Goal: Transaction & Acquisition: Purchase product/service

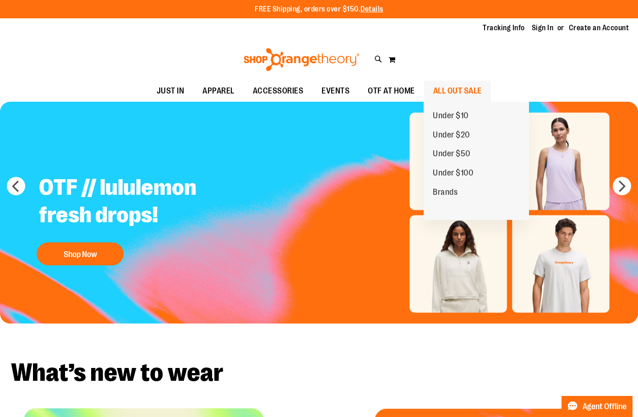
click at [445, 92] on span "ALL OUT SALE" at bounding box center [457, 91] width 49 height 21
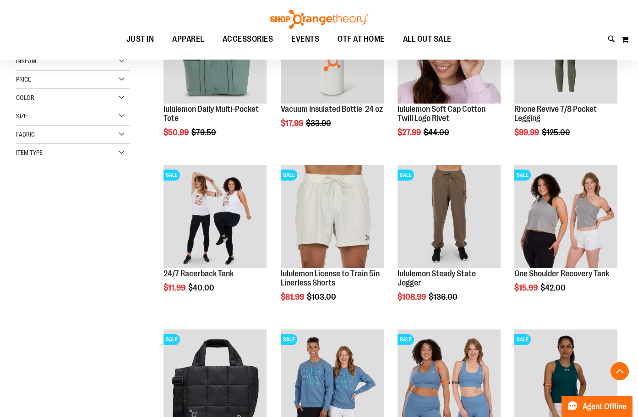
scroll to position [183, 0]
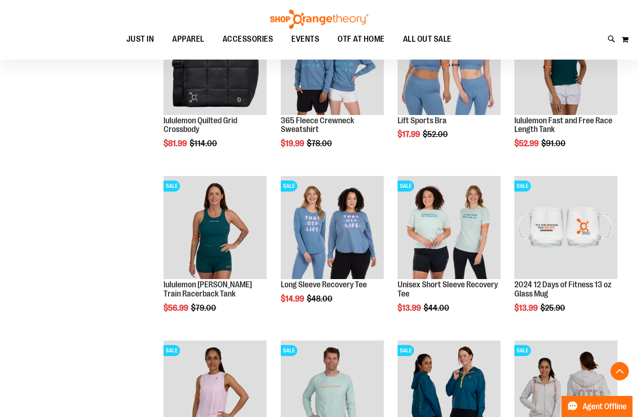
scroll to position [686, 0]
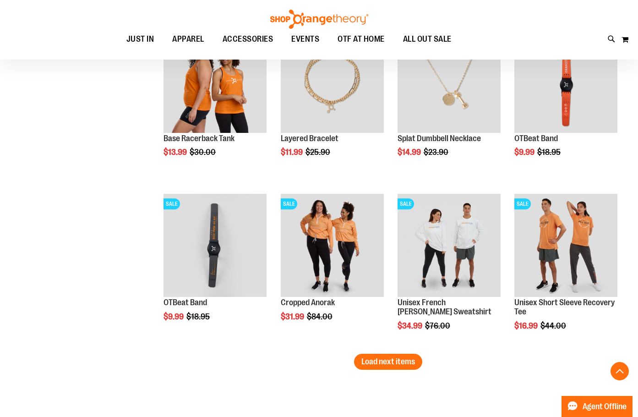
scroll to position [1328, 0]
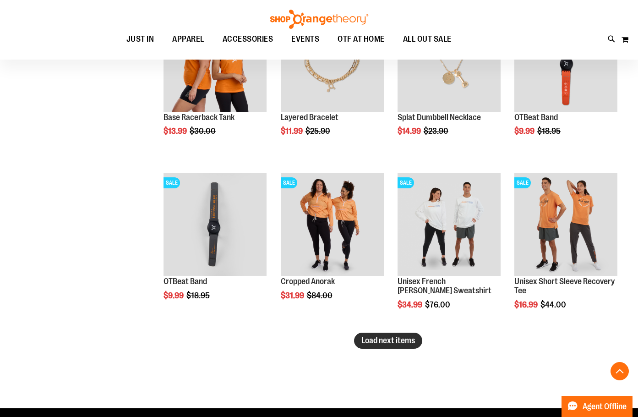
click at [405, 339] on span "Load next items" at bounding box center [388, 340] width 54 height 9
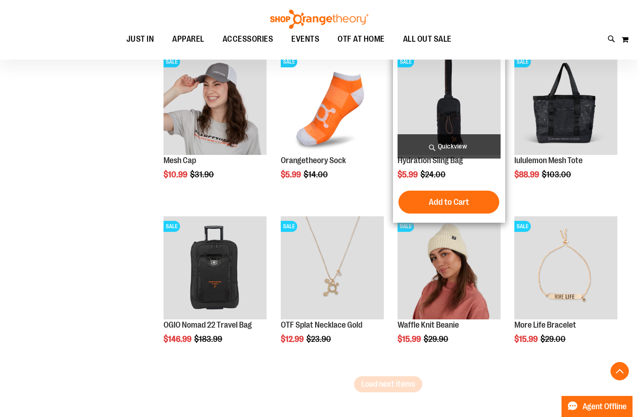
scroll to position [1786, 0]
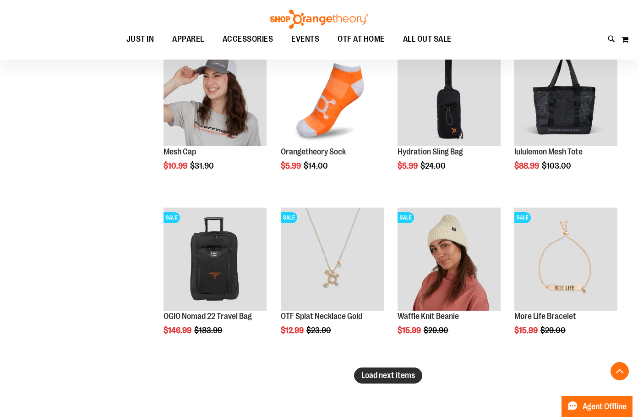
click at [396, 373] on span "Load next items" at bounding box center [388, 374] width 54 height 9
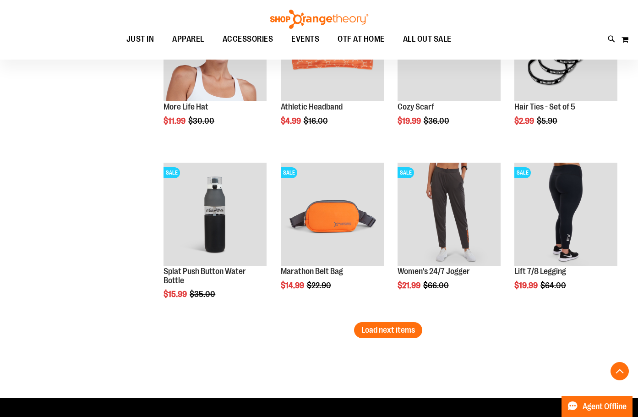
scroll to position [2335, 0]
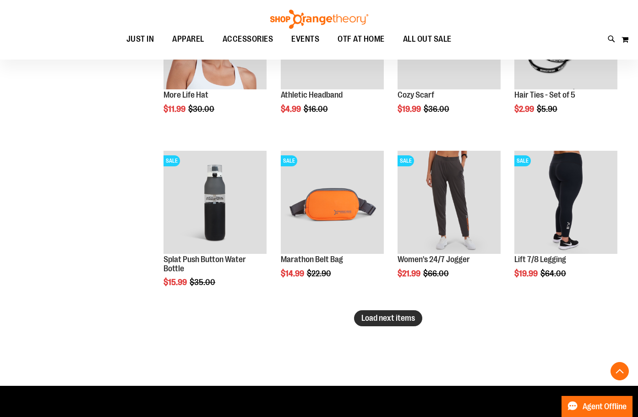
click at [364, 314] on span "Load next items" at bounding box center [388, 317] width 54 height 9
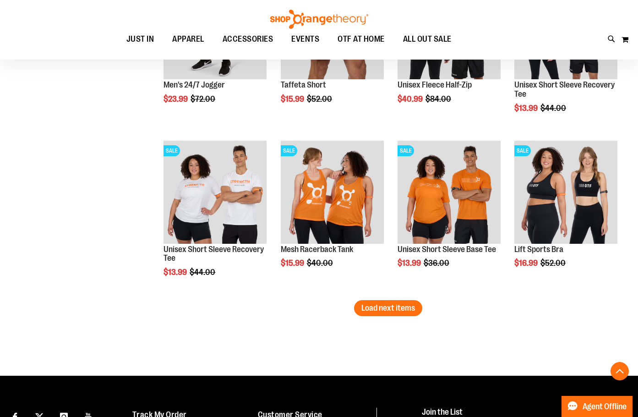
scroll to position [2885, 0]
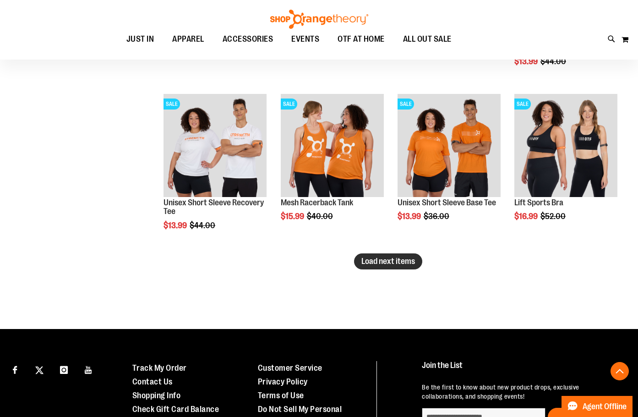
click at [379, 264] on span "Load next items" at bounding box center [388, 260] width 54 height 9
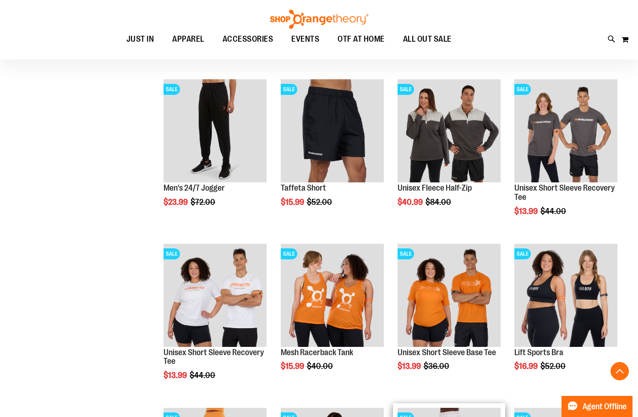
scroll to position [2701, 0]
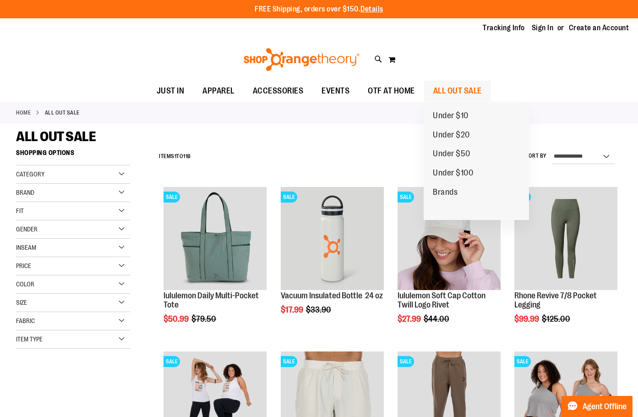
click at [454, 87] on span "ALL OUT SALE" at bounding box center [457, 91] width 49 height 21
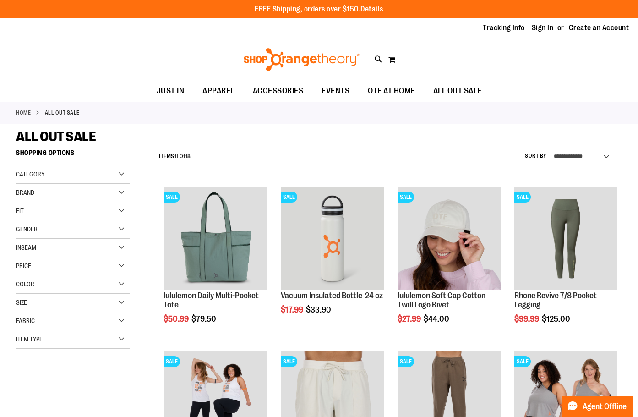
click at [120, 209] on div "Fit" at bounding box center [73, 211] width 114 height 18
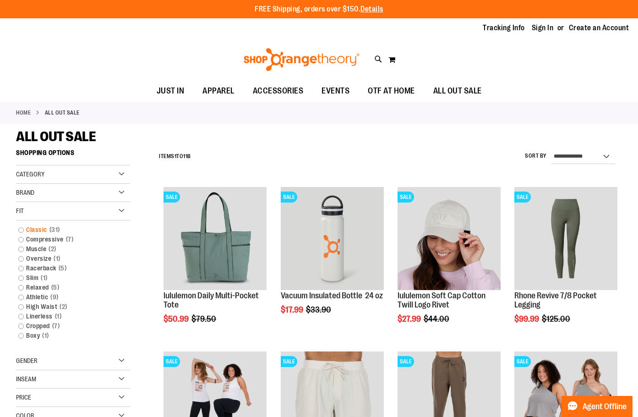
click at [23, 229] on link "Classic 31 items" at bounding box center [68, 230] width 109 height 10
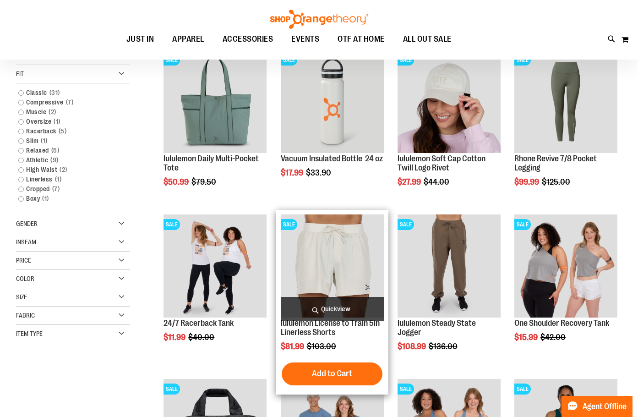
scroll to position [145, 0]
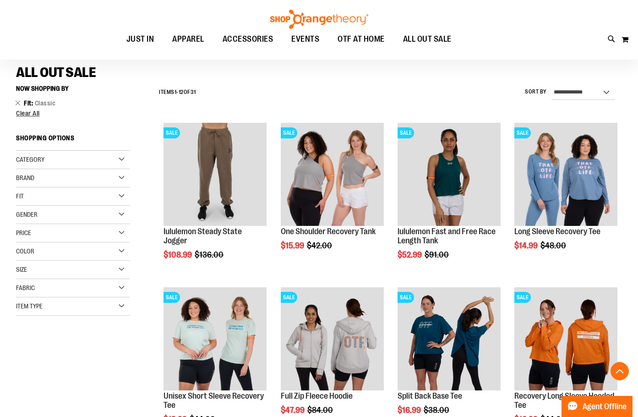
scroll to position [7, 0]
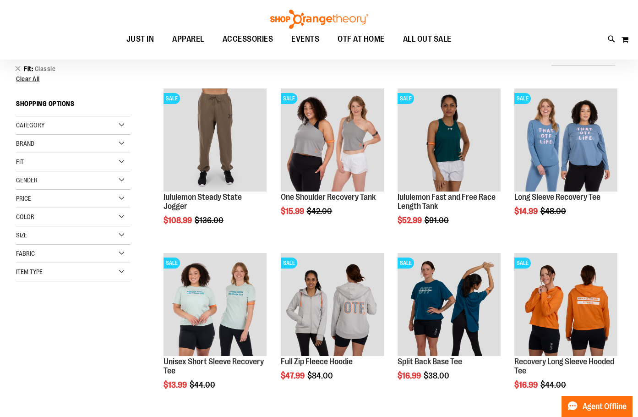
scroll to position [99, 0]
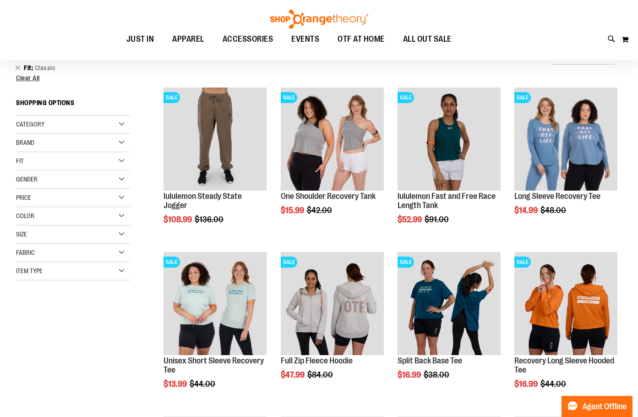
click at [124, 250] on div "Fabric" at bounding box center [73, 253] width 114 height 18
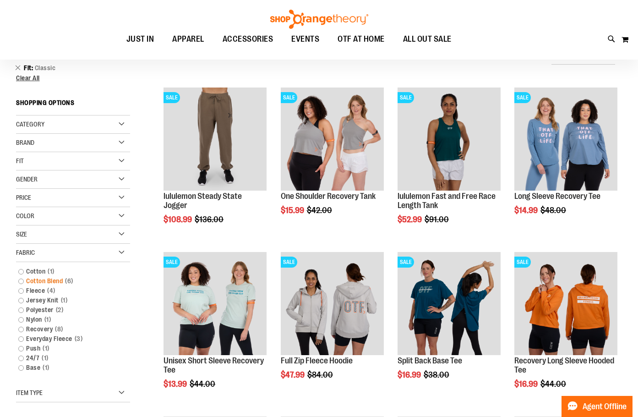
click at [21, 281] on link "Cotton Blend 6 items" at bounding box center [68, 281] width 109 height 10
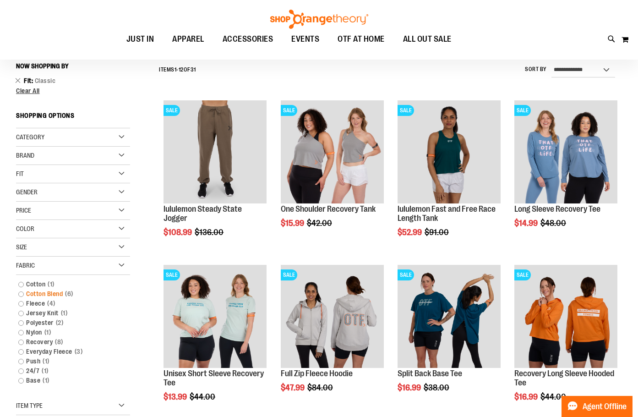
scroll to position [85, 0]
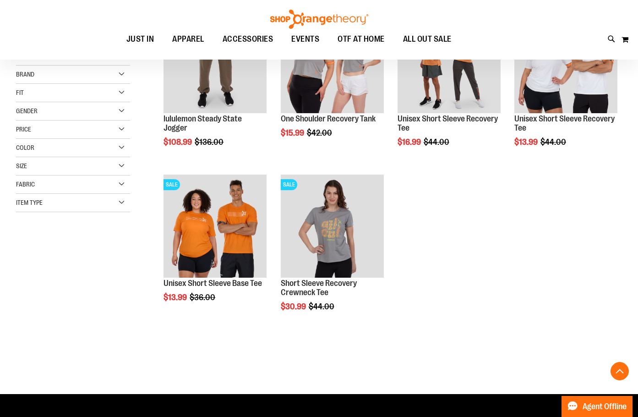
scroll to position [177, 0]
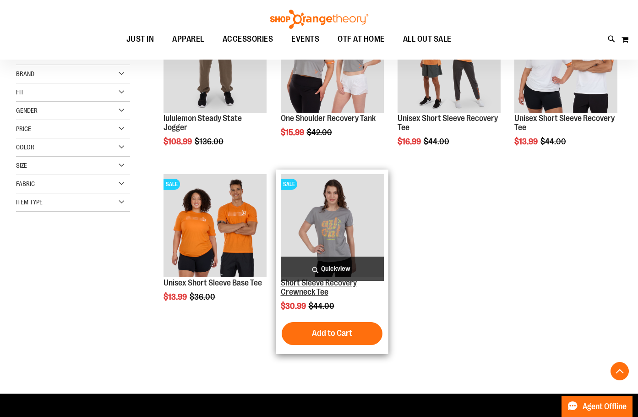
click at [327, 282] on link "Short Sleeve Recovery Crewneck Tee" at bounding box center [319, 287] width 76 height 18
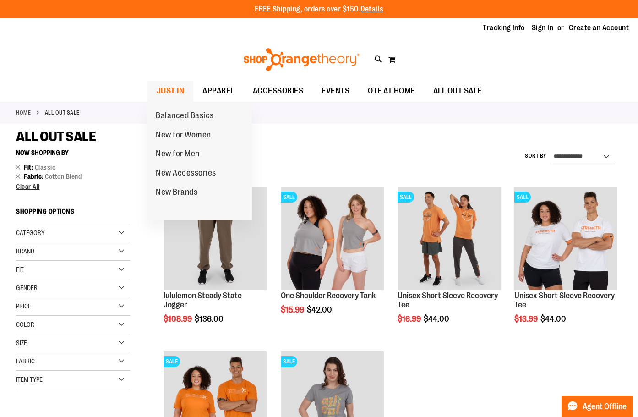
click at [163, 92] on span "JUST IN" at bounding box center [171, 91] width 28 height 21
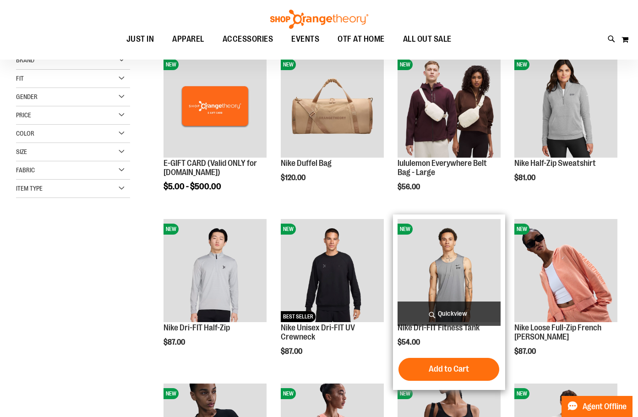
scroll to position [137, 0]
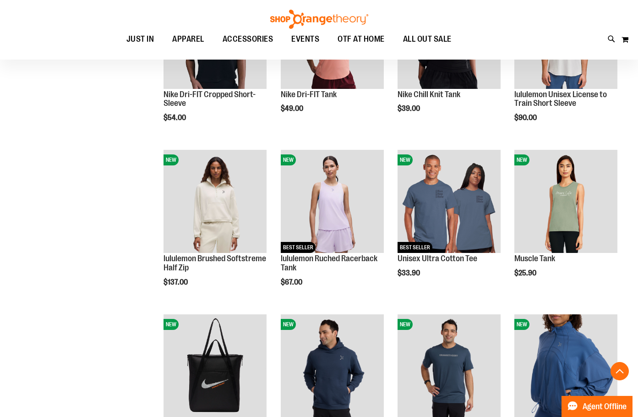
scroll to position [595, 0]
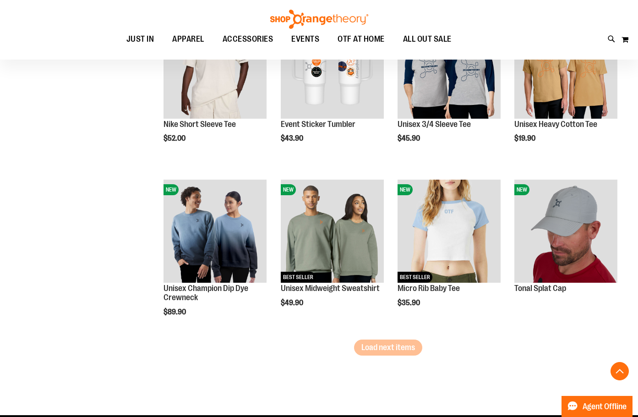
scroll to position [1328, 0]
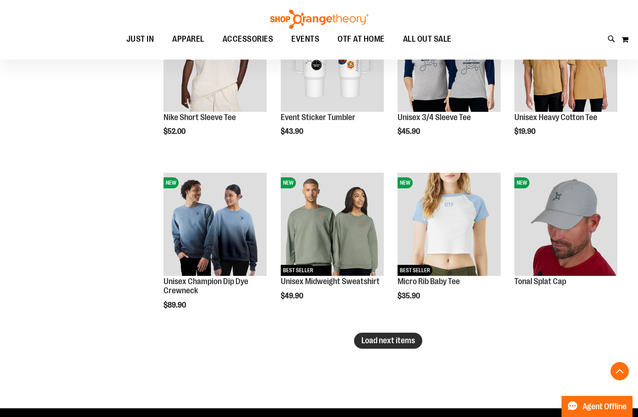
click at [398, 342] on span "Load next items" at bounding box center [388, 340] width 54 height 9
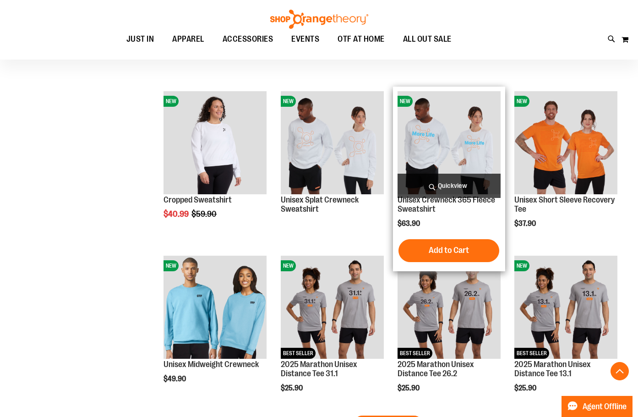
scroll to position [1786, 0]
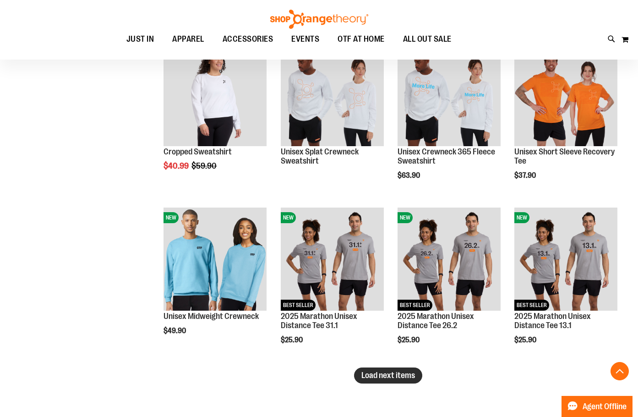
click at [372, 371] on span "Load next items" at bounding box center [388, 374] width 54 height 9
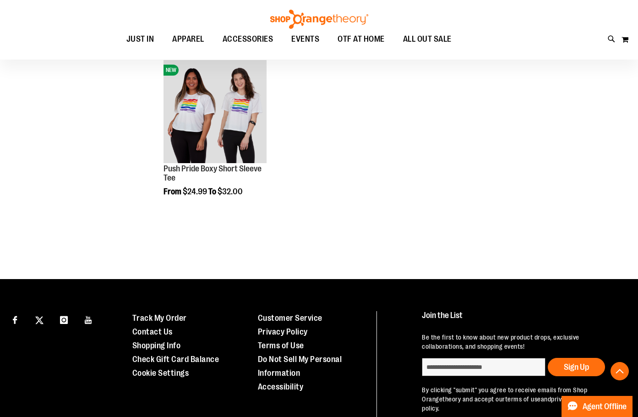
scroll to position [2427, 0]
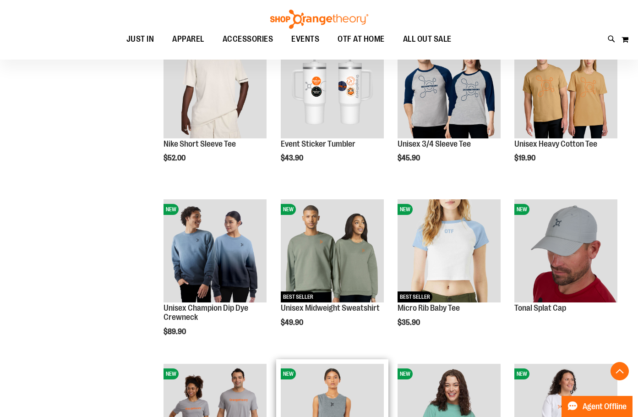
scroll to position [1286, 0]
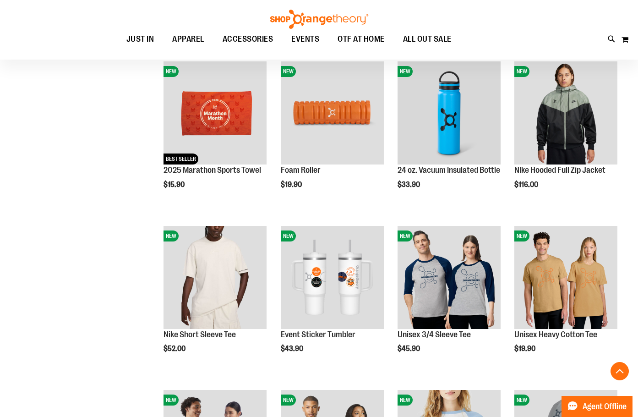
scroll to position [1057, 0]
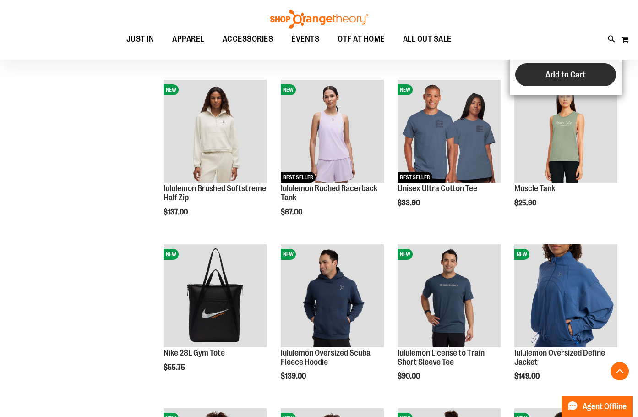
scroll to position [508, 0]
